Goal: Information Seeking & Learning: Find specific fact

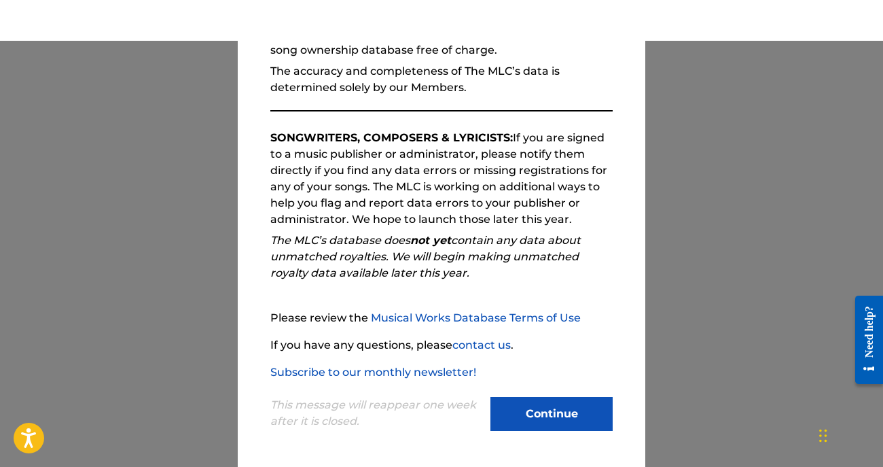
scroll to position [155, 0]
click at [545, 411] on button "Continue" at bounding box center [551, 414] width 122 height 34
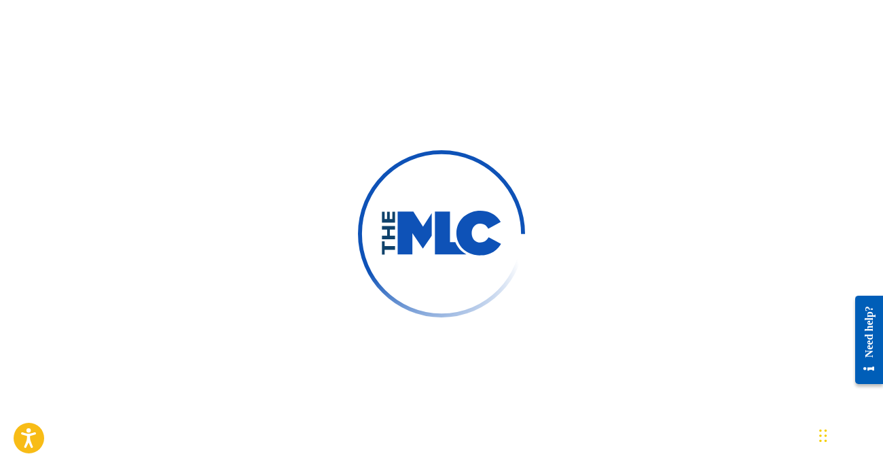
click at [423, 268] on img at bounding box center [442, 234] width 234 height 234
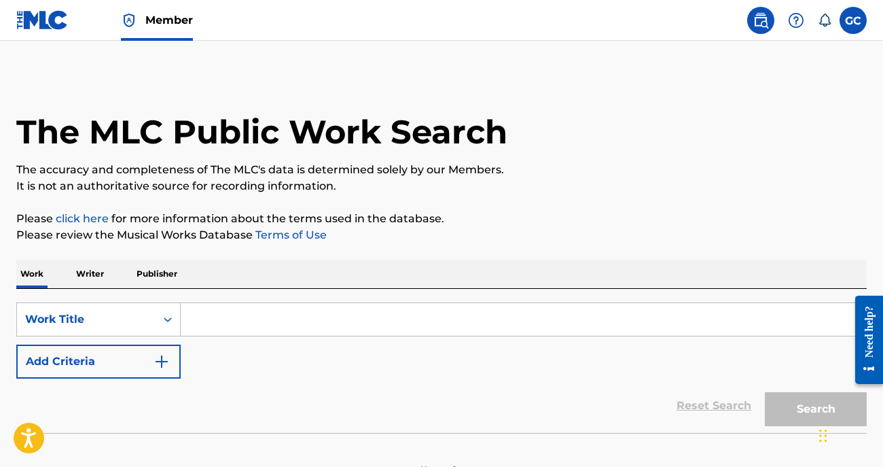
click at [436, 319] on input "Search Form" at bounding box center [523, 319] width 685 height 33
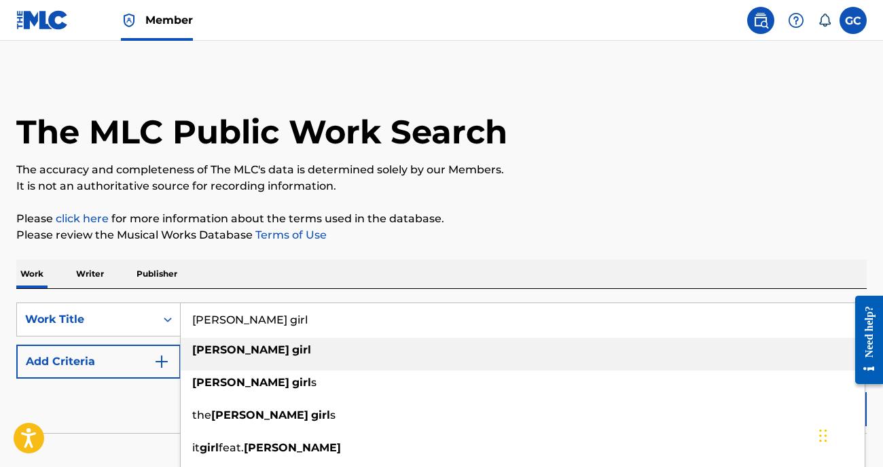
type input "penny girl"
click at [249, 359] on div "penny girl" at bounding box center [523, 350] width 684 height 24
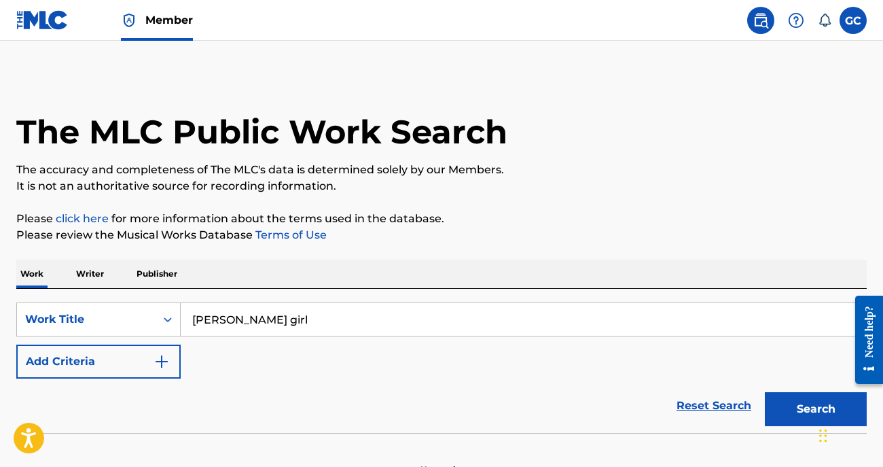
click at [115, 368] on button "Add Criteria" at bounding box center [98, 361] width 164 height 34
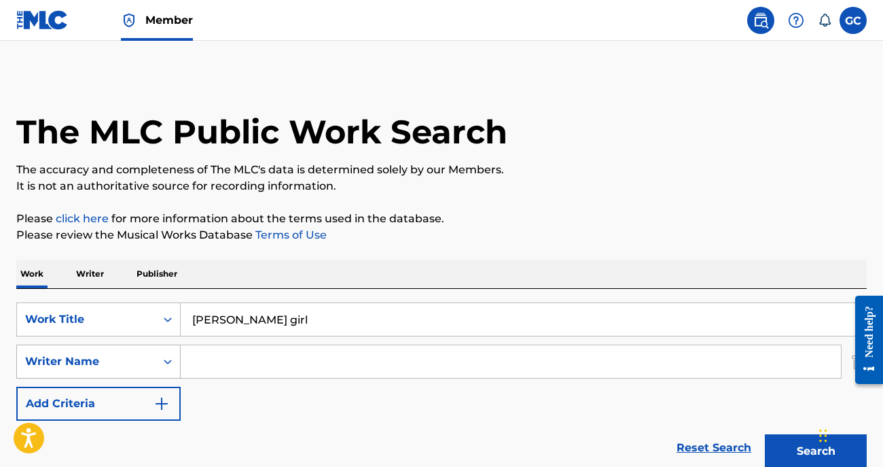
click at [108, 366] on div "Writer Name" at bounding box center [86, 361] width 122 height 16
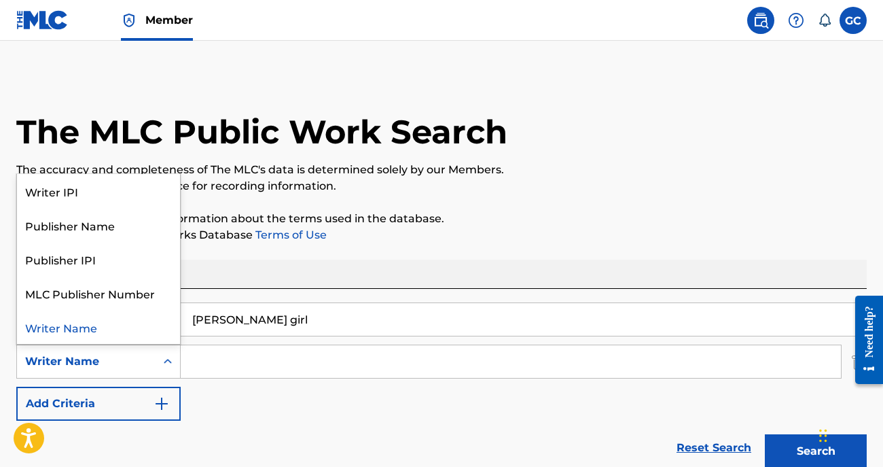
click at [261, 364] on input "Search Form" at bounding box center [511, 361] width 660 height 33
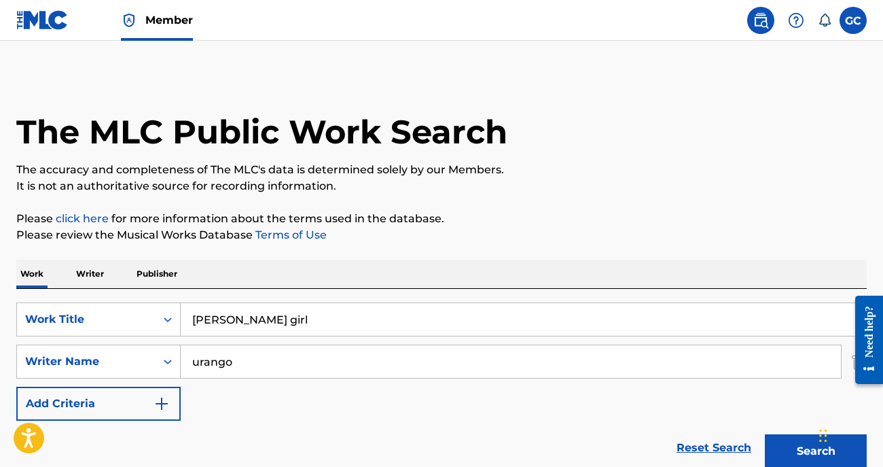
click at [771, 443] on button "Search" at bounding box center [816, 451] width 102 height 34
click at [759, 22] on img at bounding box center [761, 20] width 16 height 16
click at [319, 361] on input "urango" at bounding box center [511, 361] width 660 height 33
type input "u"
type input "godin"
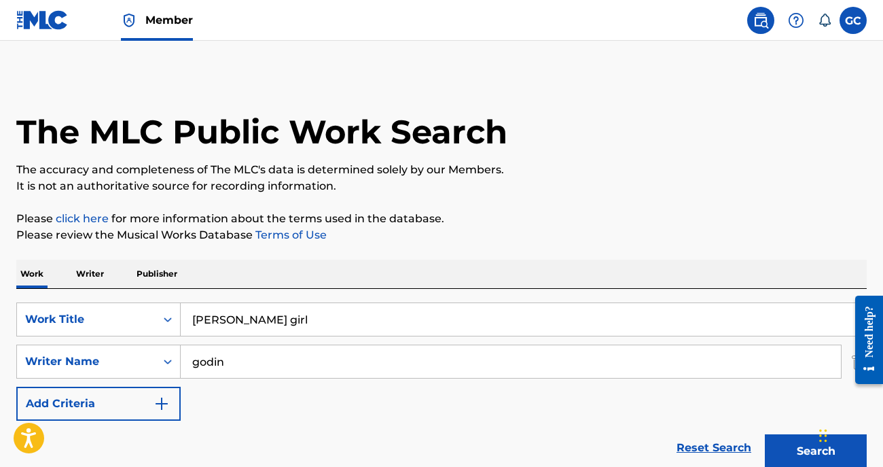
click at [775, 453] on button "Search" at bounding box center [816, 451] width 102 height 34
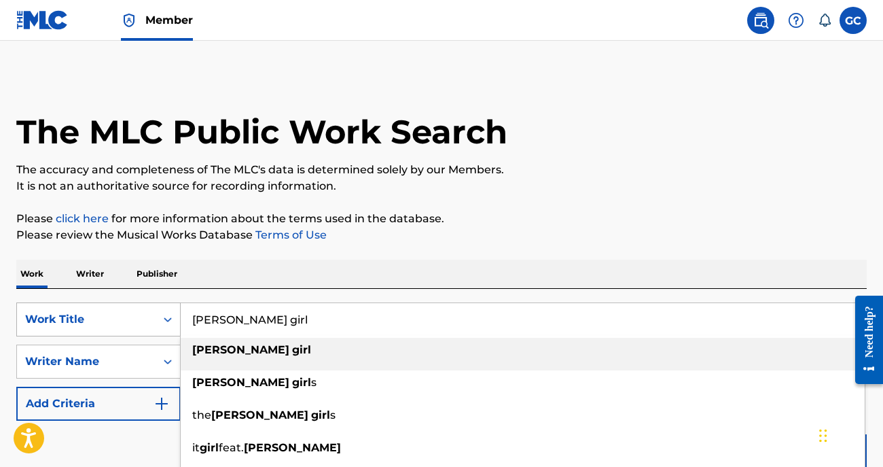
drag, startPoint x: 291, startPoint y: 317, endPoint x: 75, endPoint y: 317, distance: 216.0
click at [75, 317] on div "SearchWithCriteria2530a9f2-e78f-4578-97ce-f8ba3e753f44 Work Title penny girl pe…" at bounding box center [441, 319] width 850 height 34
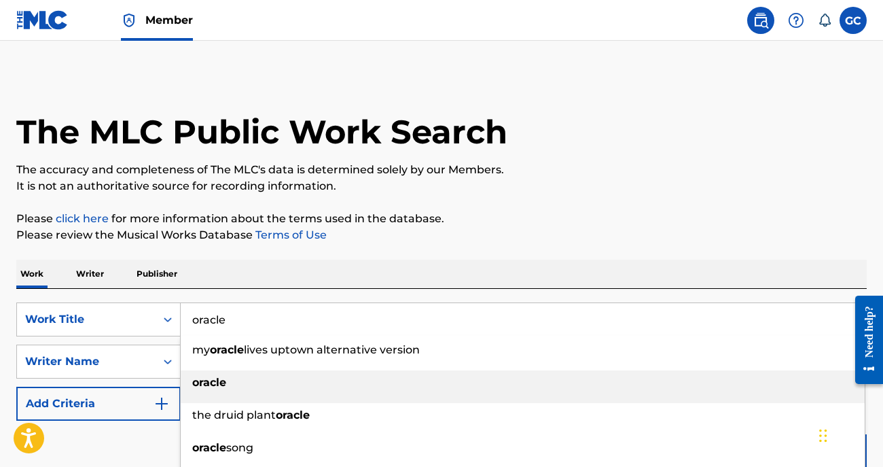
type input "oracle"
click at [234, 378] on div "oracle" at bounding box center [523, 382] width 684 height 24
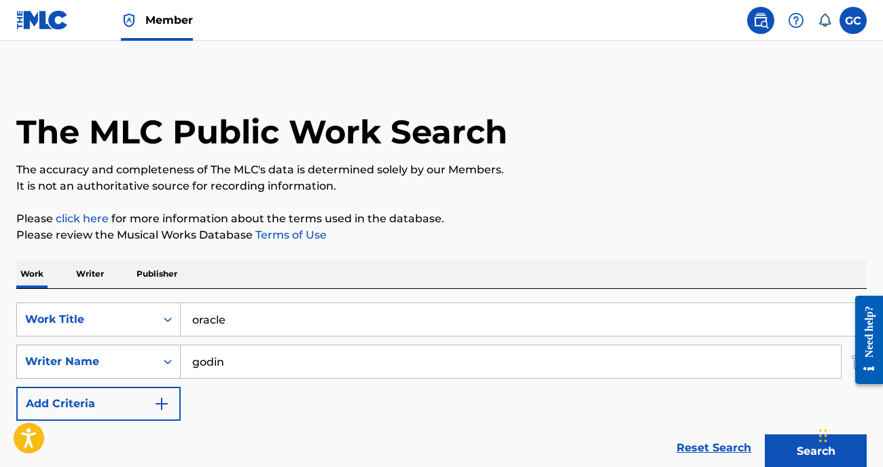
drag, startPoint x: 243, startPoint y: 365, endPoint x: 123, endPoint y: 361, distance: 119.6
click at [123, 361] on div "SearchWithCriteria75865d99-76af-46de-b450-306b13de56ad Writer Name godin" at bounding box center [441, 361] width 850 height 34
type input "mccoy"
click at [784, 451] on button "Search" at bounding box center [816, 451] width 102 height 34
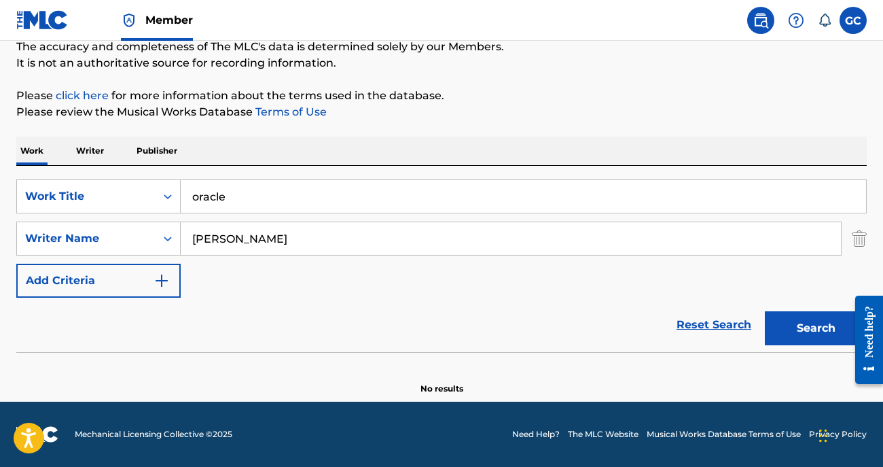
scroll to position [65, 0]
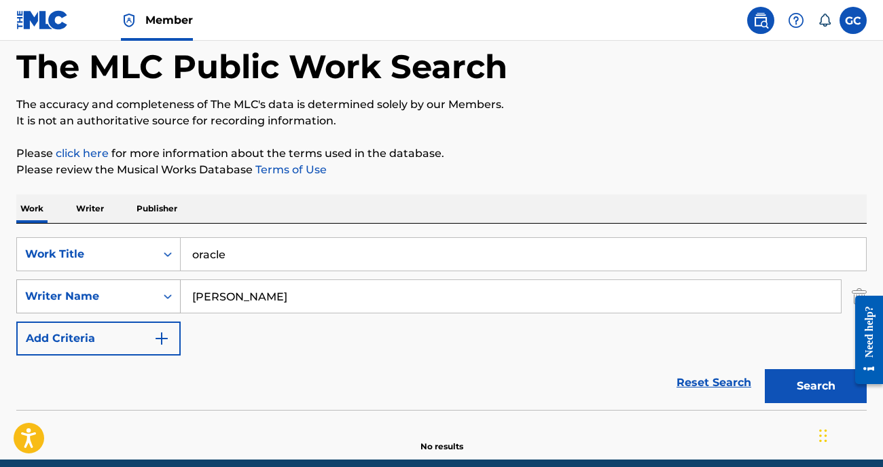
click at [162, 304] on div "Search Form" at bounding box center [168, 296] width 24 height 24
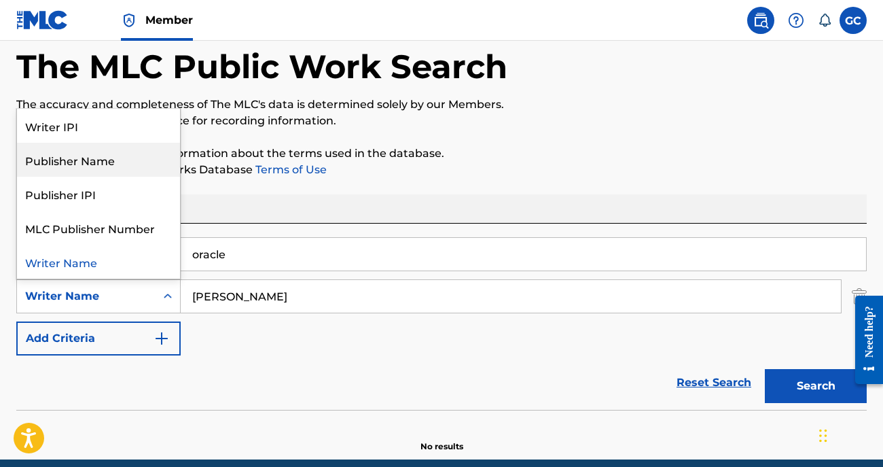
click at [114, 161] on div "Publisher Name" at bounding box center [98, 160] width 163 height 34
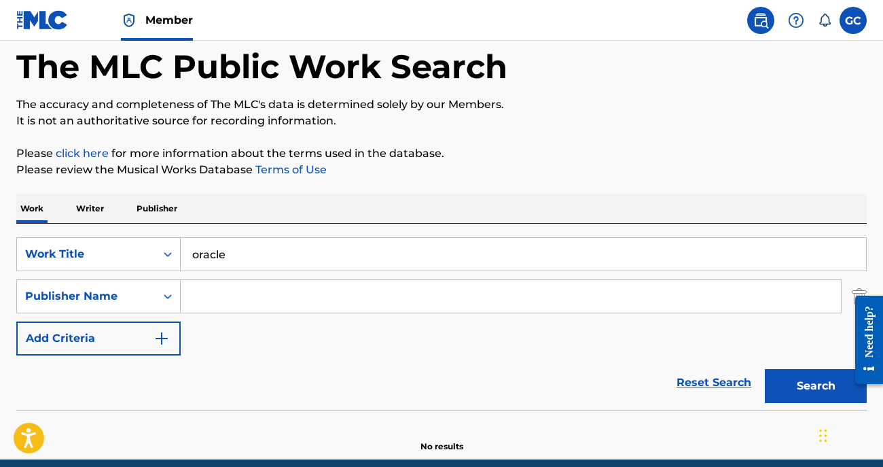
click at [229, 299] on input "Search Form" at bounding box center [511, 296] width 660 height 33
type input "gentle"
click at [788, 383] on button "Search" at bounding box center [816, 386] width 102 height 34
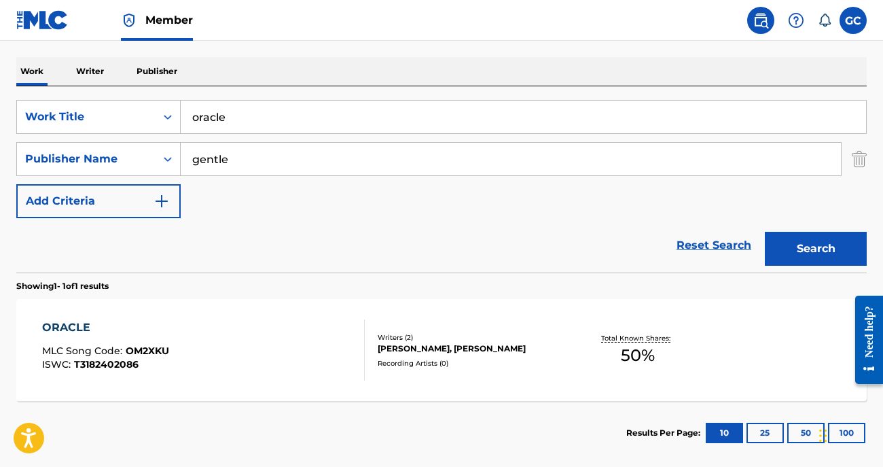
scroll to position [203, 0]
click at [84, 319] on div "ORACLE" at bounding box center [105, 327] width 127 height 16
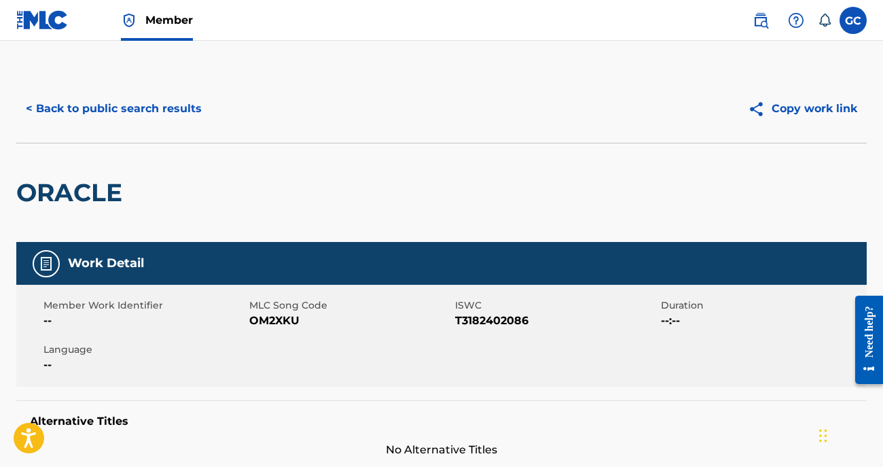
click at [140, 108] on button "< Back to public search results" at bounding box center [113, 109] width 195 height 34
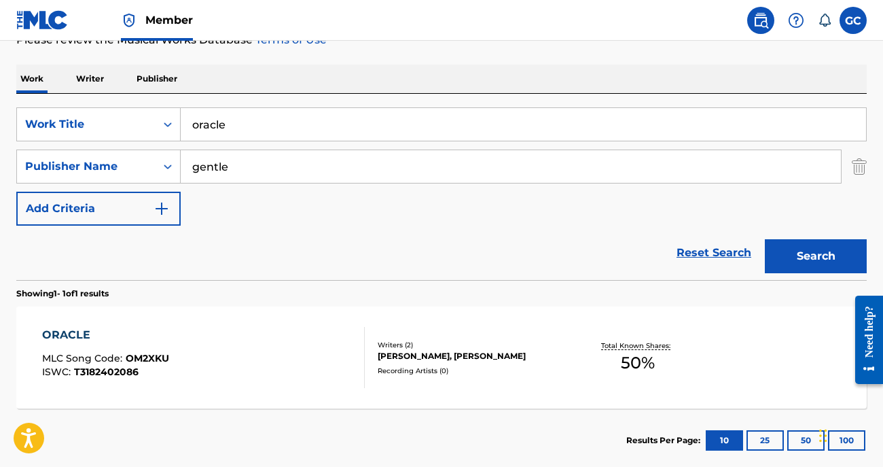
drag, startPoint x: 235, startPoint y: 128, endPoint x: 181, endPoint y: 128, distance: 54.3
click at [181, 128] on input "oracle" at bounding box center [523, 124] width 685 height 33
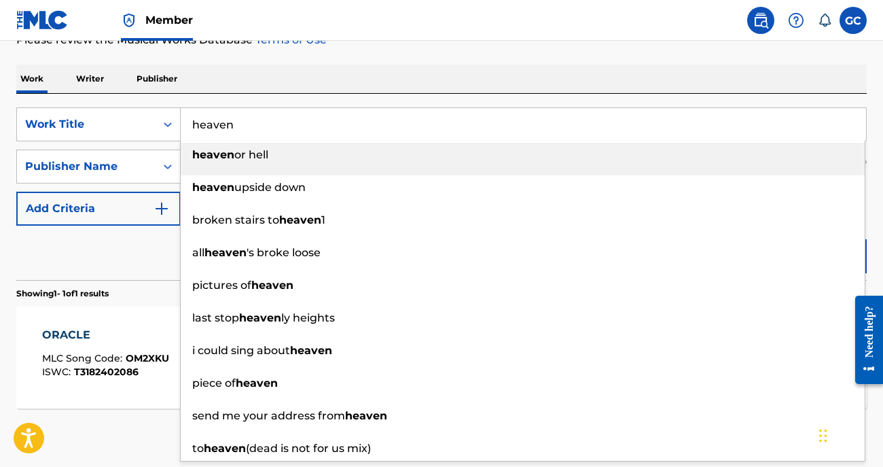
click at [317, 129] on input "heaven" at bounding box center [523, 124] width 685 height 33
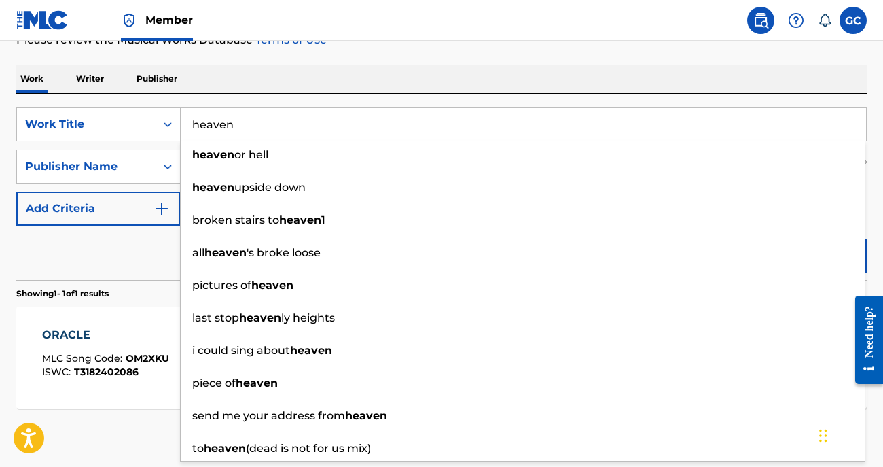
click at [263, 118] on input "heaven" at bounding box center [523, 124] width 685 height 33
type input "heaven"
click at [57, 243] on div "Reset Search Search" at bounding box center [441, 253] width 850 height 54
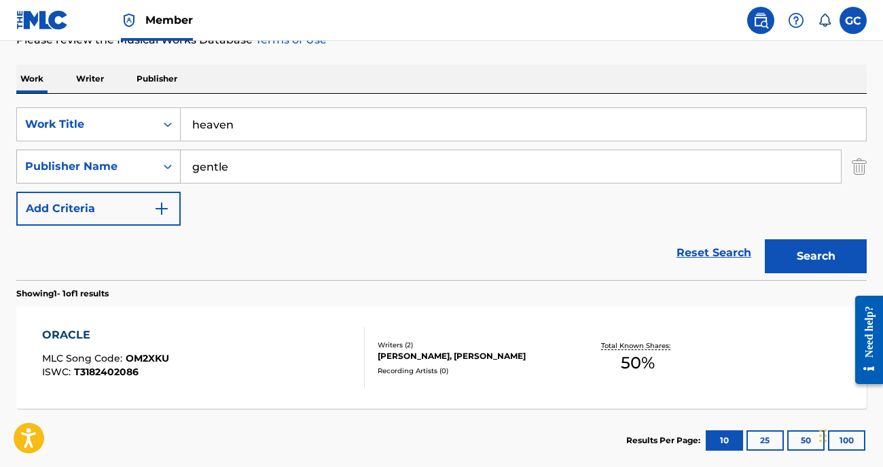
drag, startPoint x: 243, startPoint y: 166, endPoint x: 158, endPoint y: 159, distance: 85.2
click at [157, 164] on div "SearchWithCriteria2723c011-dcc4-4e60-93b0-619d5d5e533e Publisher Name gentle" at bounding box center [441, 166] width 850 height 34
type input "a la mer"
click at [843, 249] on button "Search" at bounding box center [816, 256] width 102 height 34
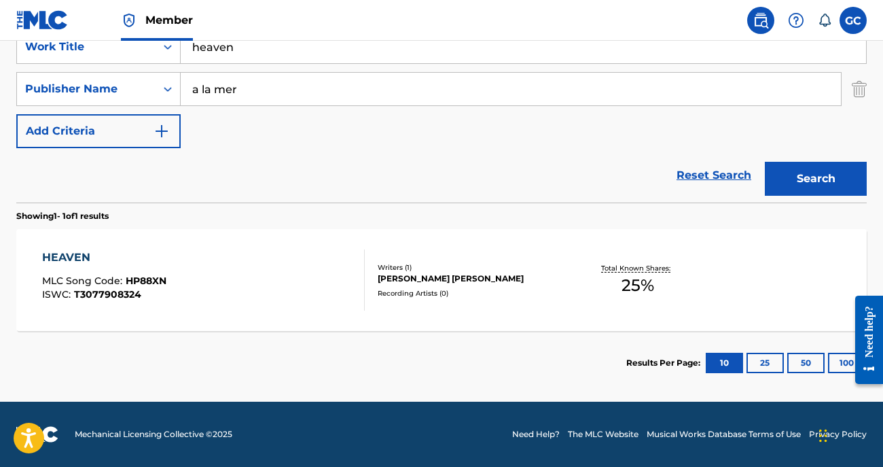
scroll to position [272, 0]
click at [493, 276] on div "TRISTAN FRANCK ALCESTE CASARA" at bounding box center [472, 278] width 189 height 12
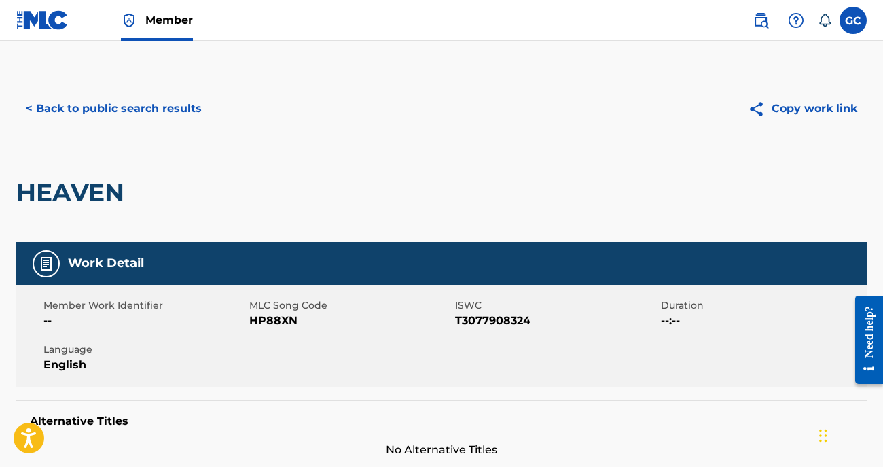
click at [76, 118] on button "< Back to public search results" at bounding box center [113, 109] width 195 height 34
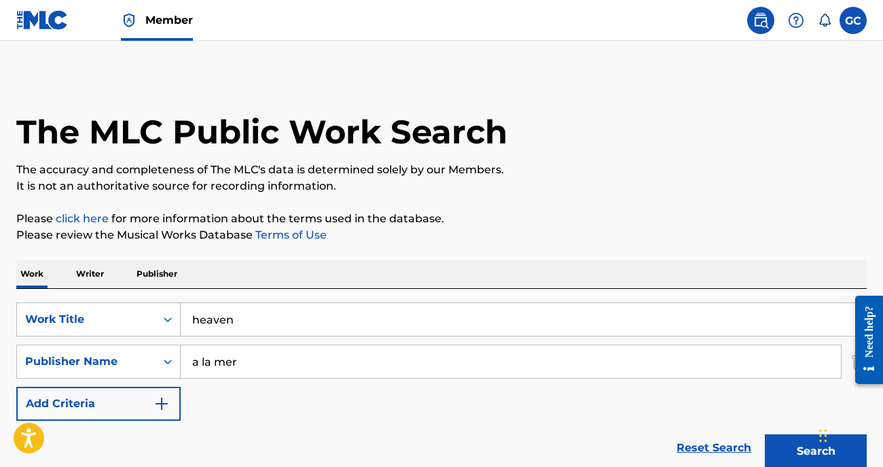
scroll to position [195, 0]
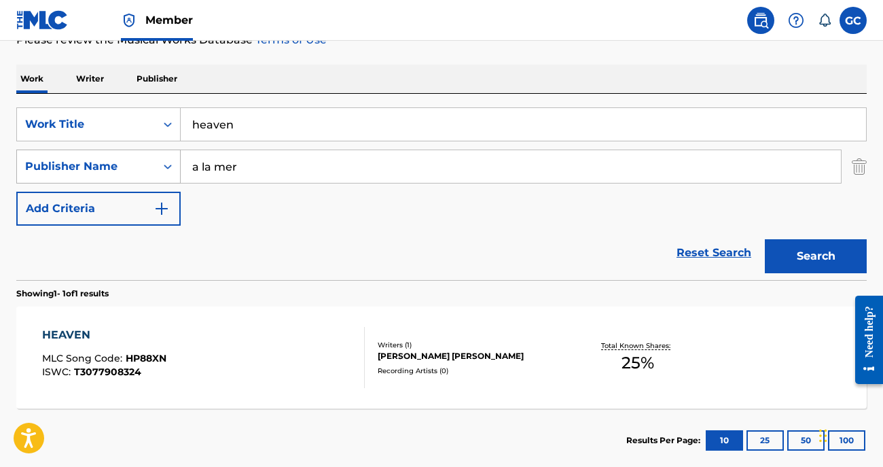
drag, startPoint x: 253, startPoint y: 168, endPoint x: 152, endPoint y: 168, distance: 101.2
click at [154, 168] on div "SearchWithCriteria2723c011-dcc4-4e60-93b0-619d5d5e533e Publisher Name a la mer" at bounding box center [441, 166] width 850 height 34
type input "record makers"
drag, startPoint x: 238, startPoint y: 127, endPoint x: 122, endPoint y: 122, distance: 116.3
click at [122, 122] on div "SearchWithCriteria2530a9f2-e78f-4578-97ce-f8ba3e753f44 Work Title heaven" at bounding box center [441, 124] width 850 height 34
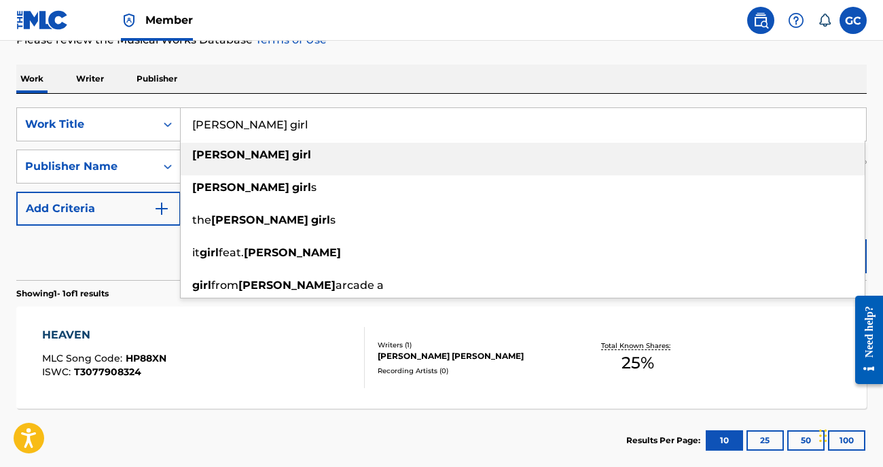
type input "penny girl"
click at [218, 156] on strong "penny" at bounding box center [240, 154] width 97 height 13
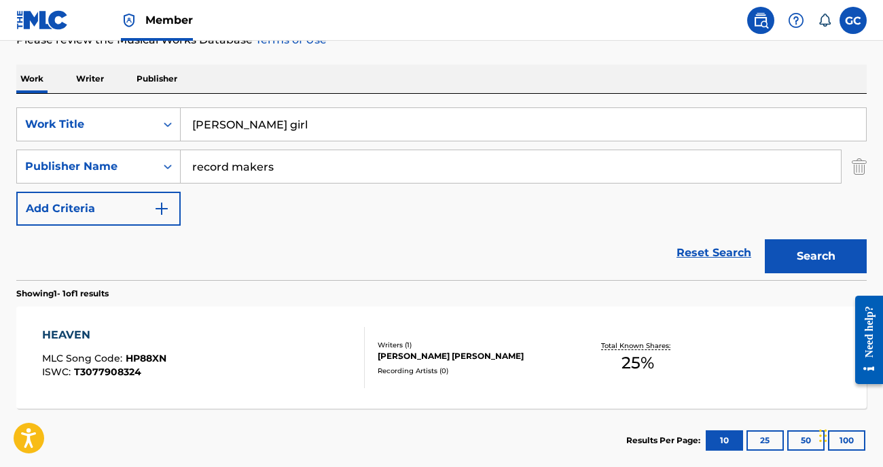
click at [808, 259] on button "Search" at bounding box center [816, 256] width 102 height 34
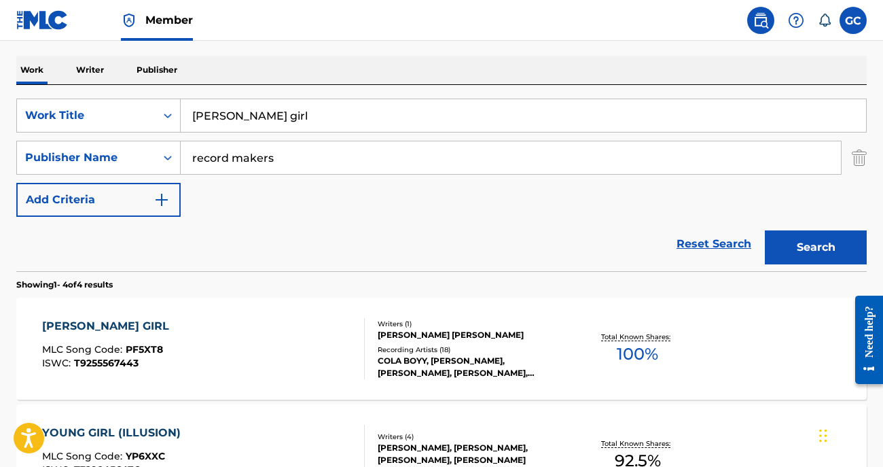
scroll to position [264, 0]
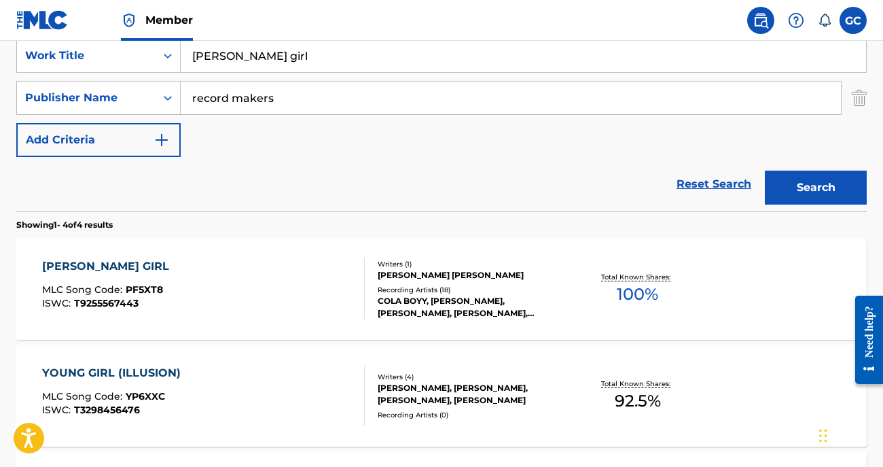
click at [333, 281] on div "PENNY GIRL MLC Song Code : PF5XT8 ISWC : T9255567443" at bounding box center [203, 288] width 323 height 61
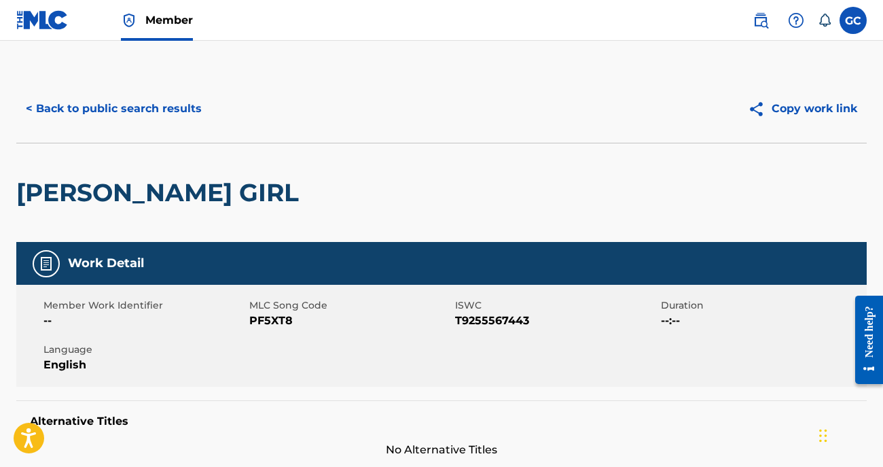
click at [166, 109] on button "< Back to public search results" at bounding box center [113, 109] width 195 height 34
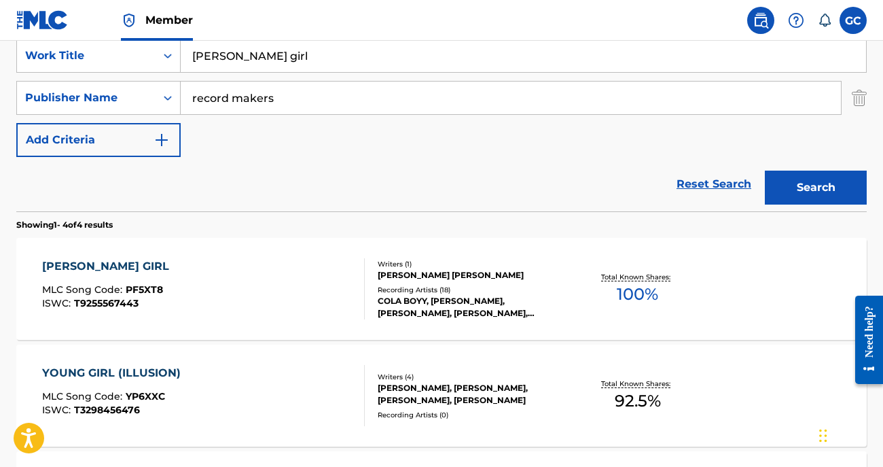
scroll to position [166, 0]
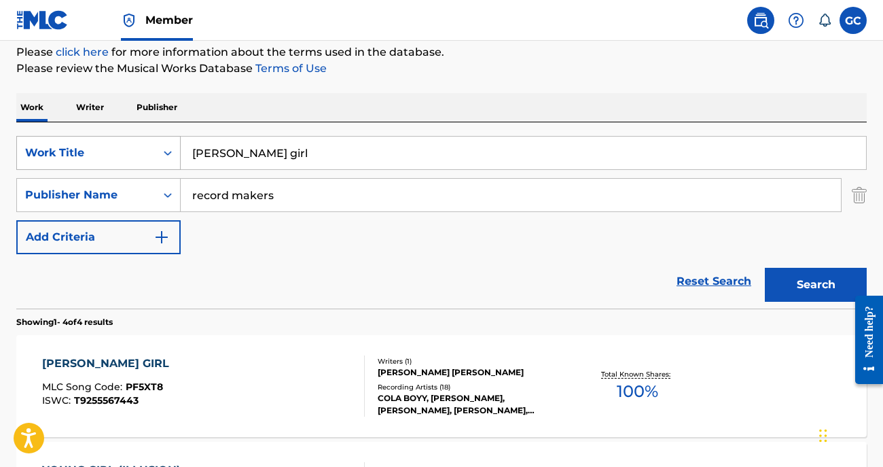
click at [158, 154] on div "Search Form" at bounding box center [168, 153] width 24 height 24
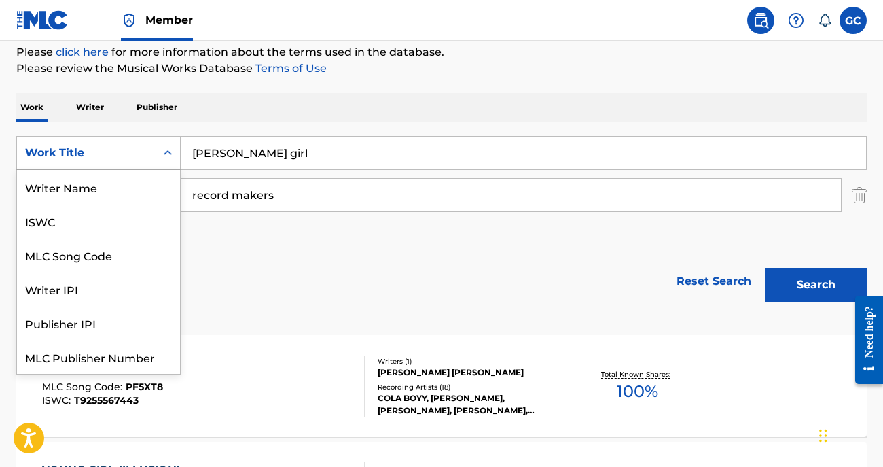
scroll to position [34, 0]
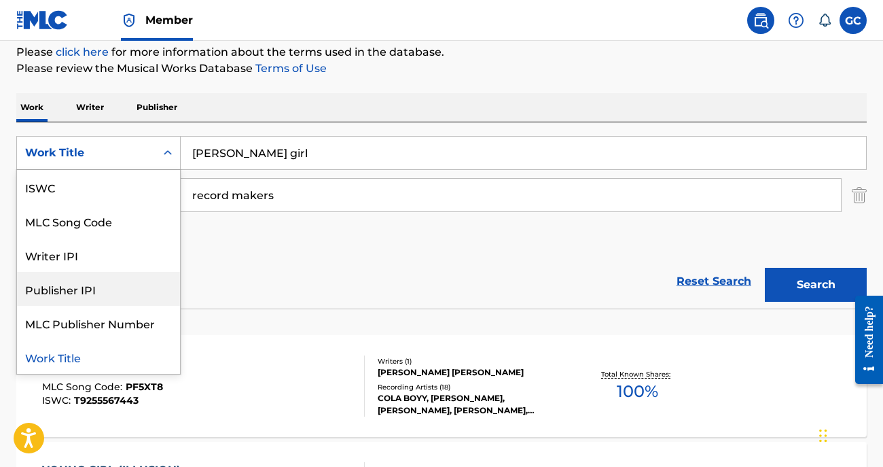
click at [107, 287] on div "Publisher IPI" at bounding box center [98, 289] width 163 height 34
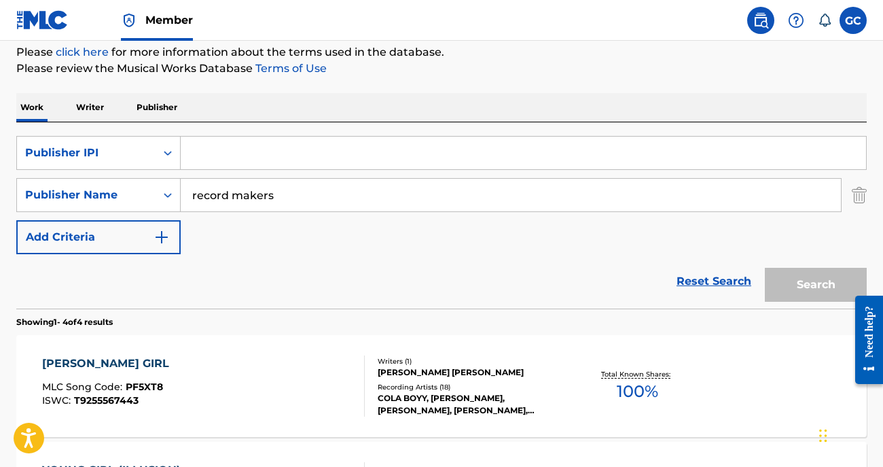
click at [226, 156] on input "Search Form" at bounding box center [523, 153] width 685 height 33
click at [859, 196] on img "Search Form" at bounding box center [859, 195] width 15 height 34
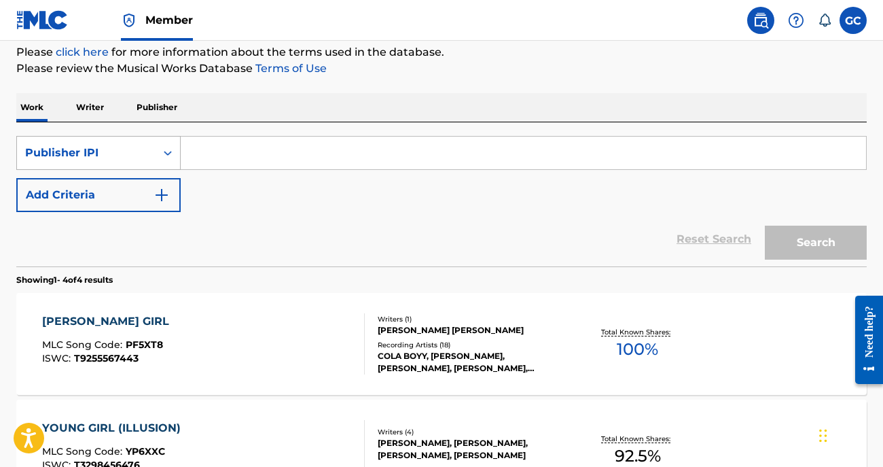
click at [158, 155] on div "Search Form" at bounding box center [168, 153] width 24 height 24
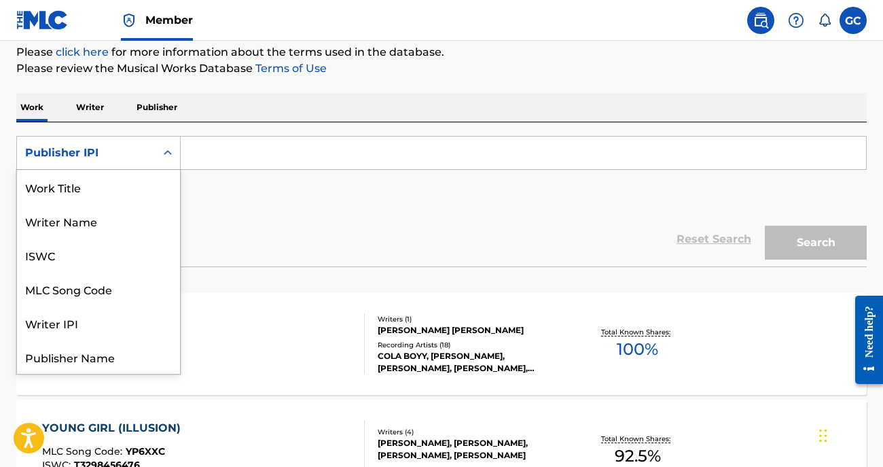
scroll to position [68, 0]
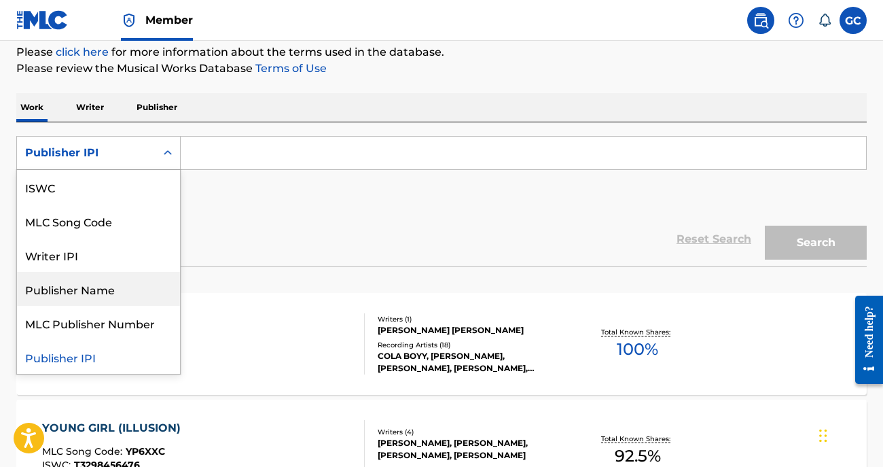
click at [125, 293] on div "Publisher Name" at bounding box center [98, 289] width 163 height 34
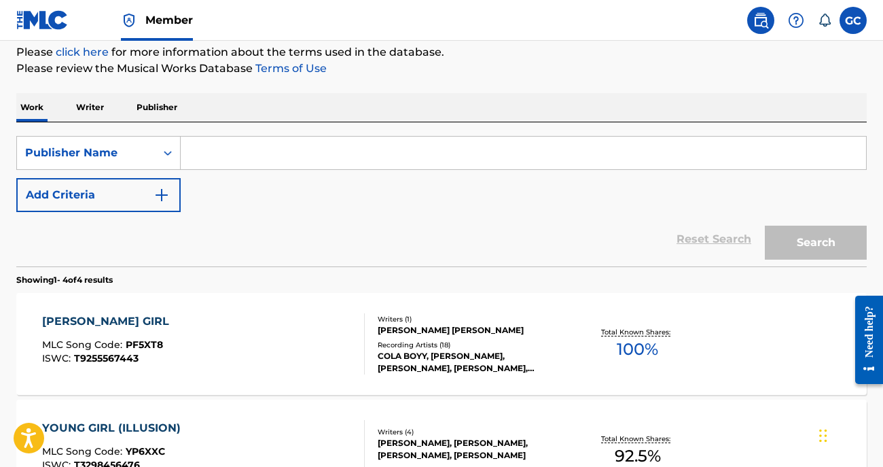
click at [237, 153] on input "Search Form" at bounding box center [523, 153] width 685 height 33
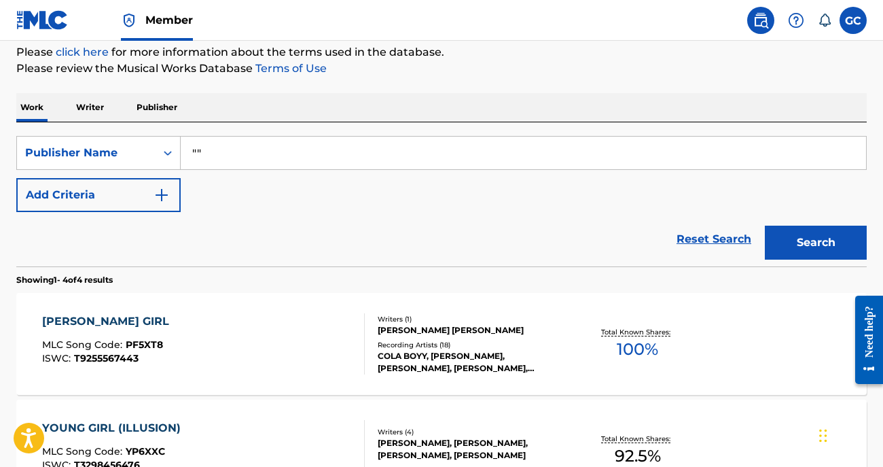
type input """
type input "electric unicorn music production"
click at [831, 248] on button "Search" at bounding box center [816, 243] width 102 height 34
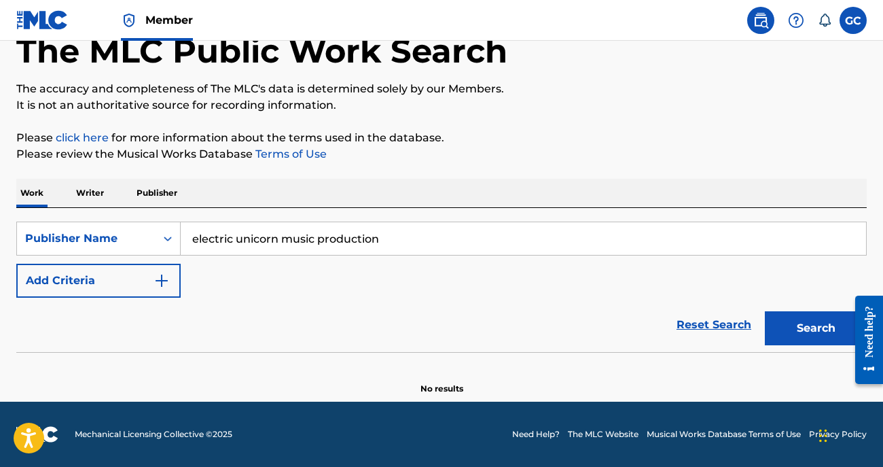
scroll to position [81, 0]
click at [150, 193] on p "Publisher" at bounding box center [156, 193] width 49 height 29
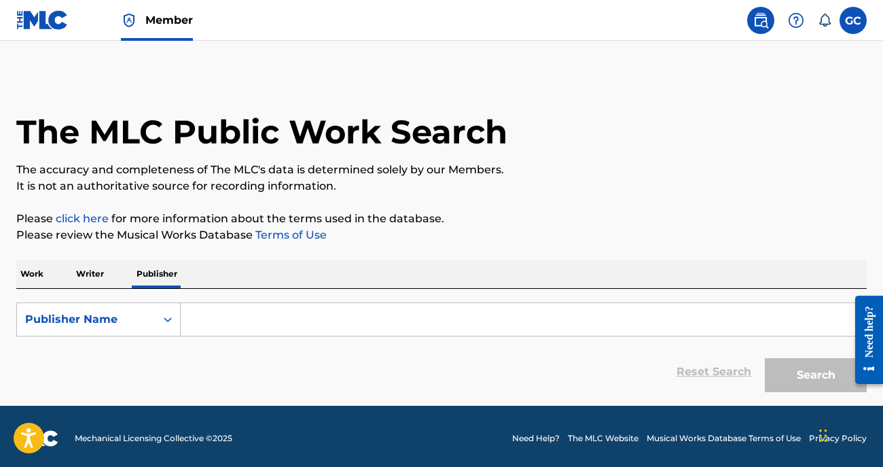
click at [237, 312] on input "Search Form" at bounding box center [523, 319] width 685 height 33
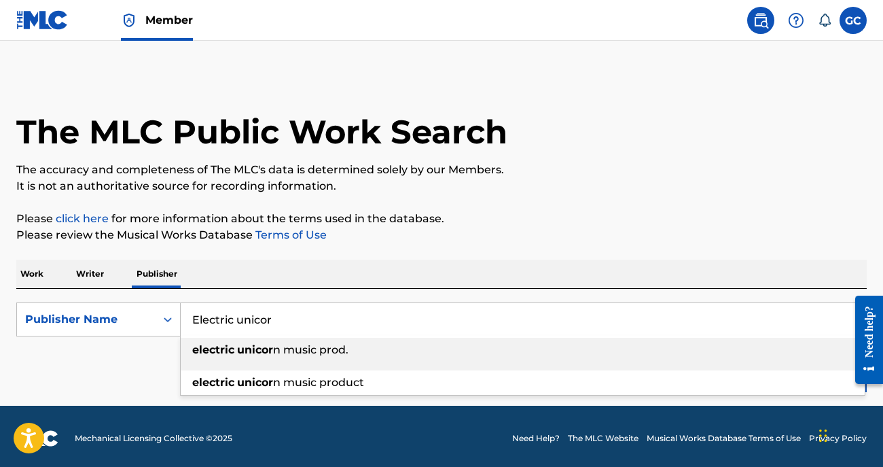
click at [287, 350] on span "n music prod." at bounding box center [310, 349] width 75 height 13
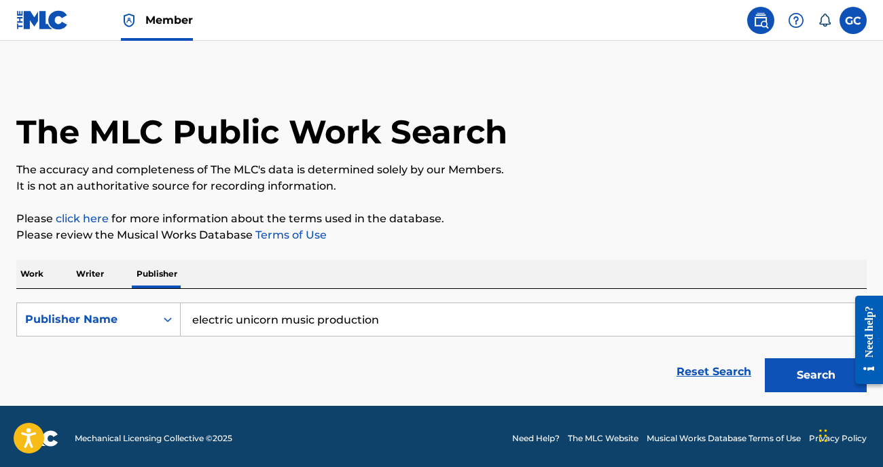
type input "electric unicorn music production"
click at [808, 386] on button "Search" at bounding box center [816, 375] width 102 height 34
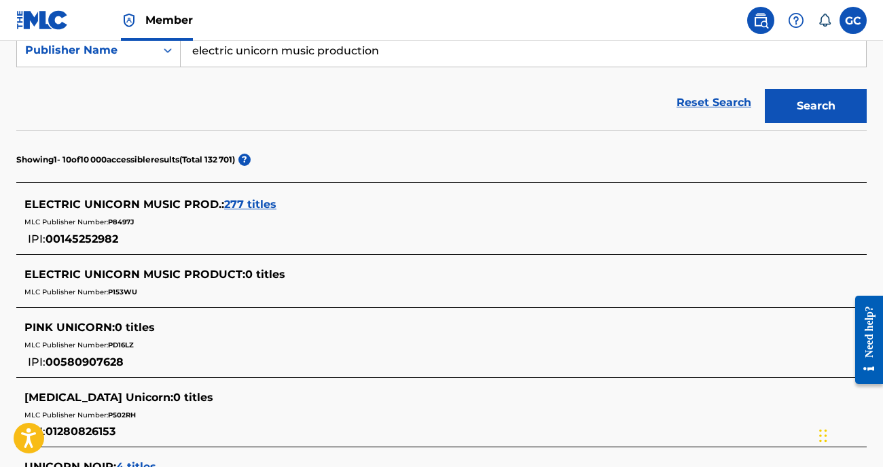
scroll to position [282, 0]
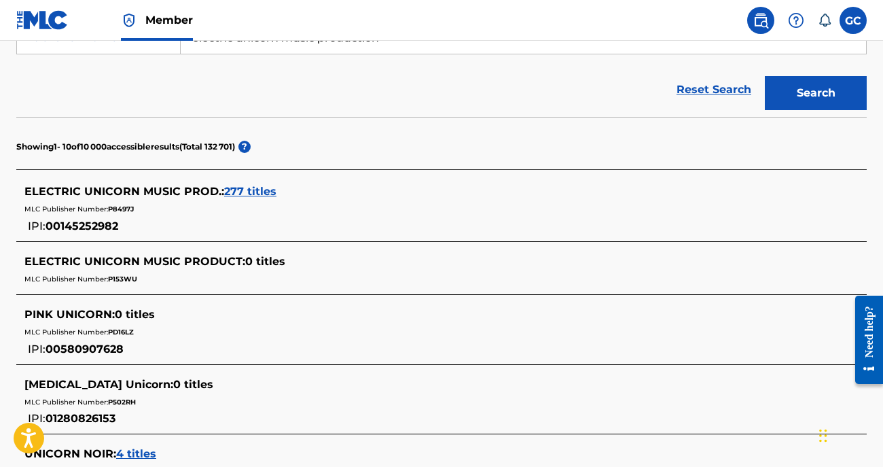
click at [251, 195] on span "277 titles" at bounding box center [250, 191] width 52 height 13
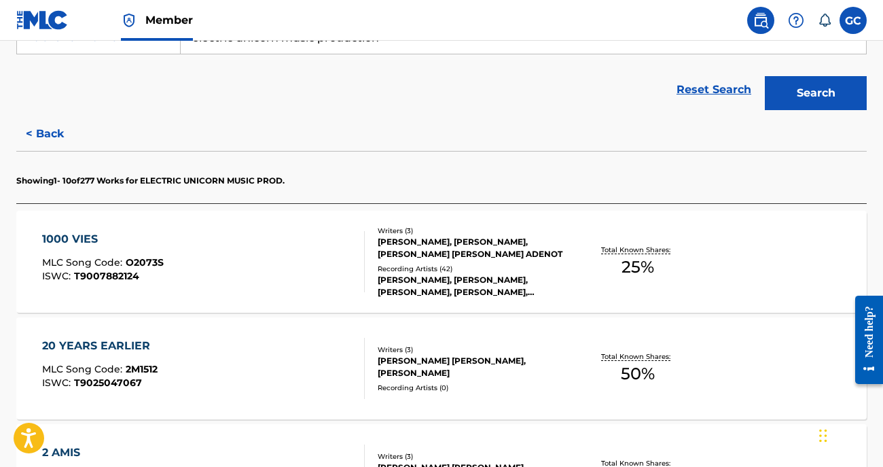
click at [243, 241] on div "1000 VIES MLC Song Code : O2073S ISWC : T9007882124" at bounding box center [203, 261] width 323 height 61
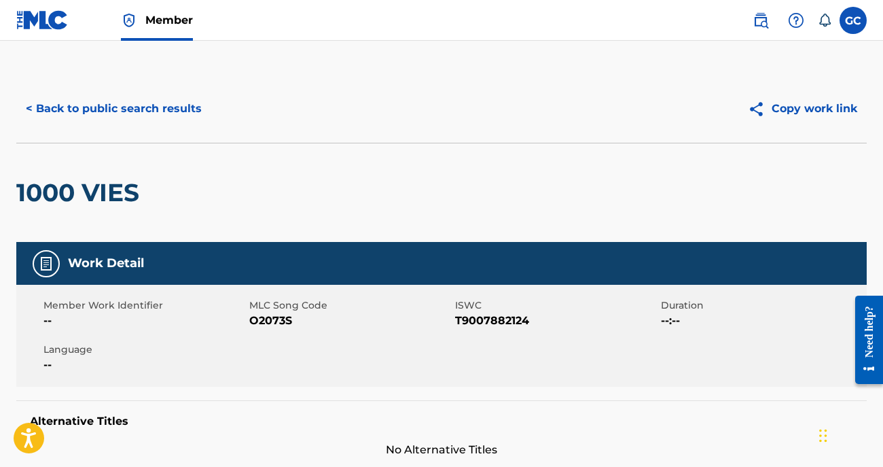
click at [87, 111] on button "< Back to public search results" at bounding box center [113, 109] width 195 height 34
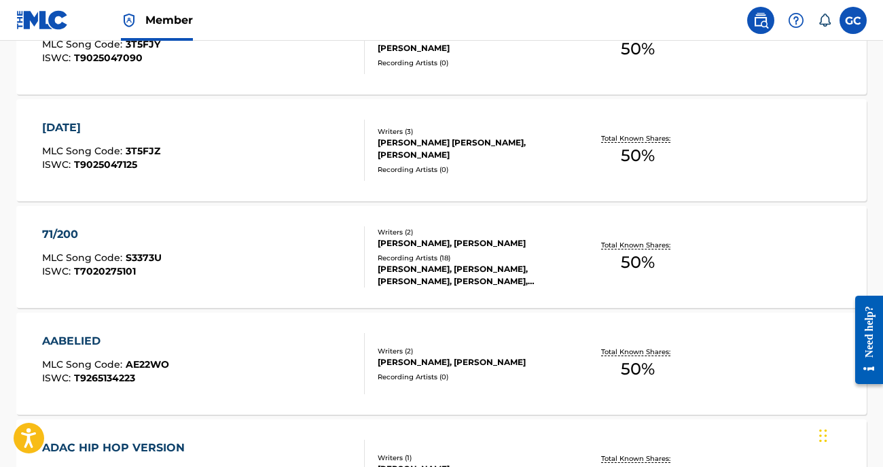
scroll to position [1035, 0]
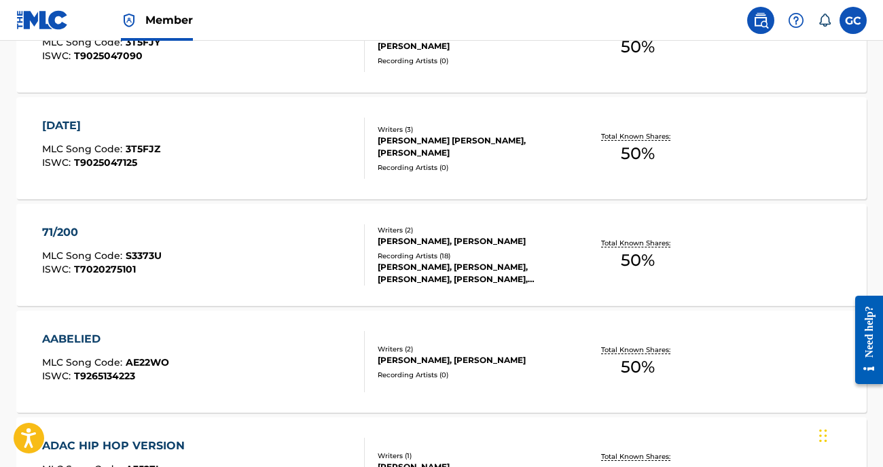
click at [175, 259] on div "71/200 MLC Song Code : S3373U ISWC : T7020275101" at bounding box center [203, 254] width 323 height 61
